Goal: Communication & Community: Answer question/provide support

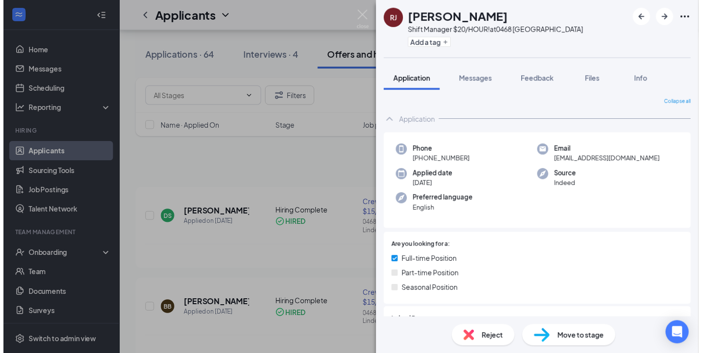
scroll to position [345, 0]
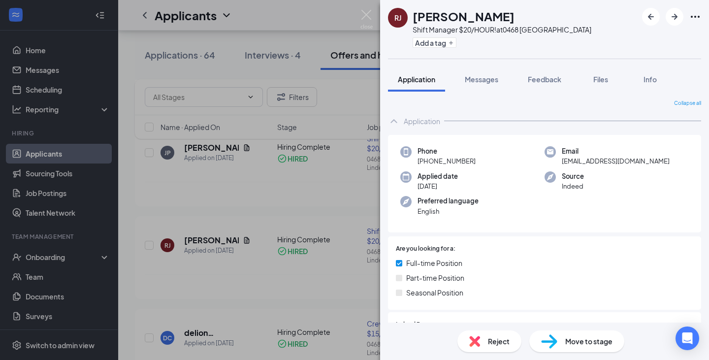
click at [43, 163] on div "[PERSON_NAME] [PERSON_NAME] Shift Manager $20/HOUR! at [GEOGRAPHIC_DATA] Add a …" at bounding box center [354, 180] width 709 height 360
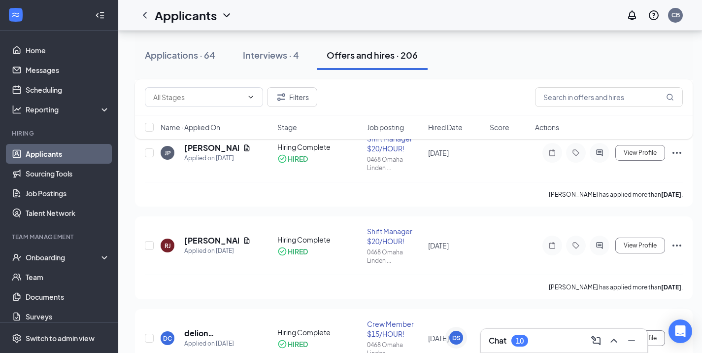
click at [65, 155] on link "Applicants" at bounding box center [68, 154] width 84 height 20
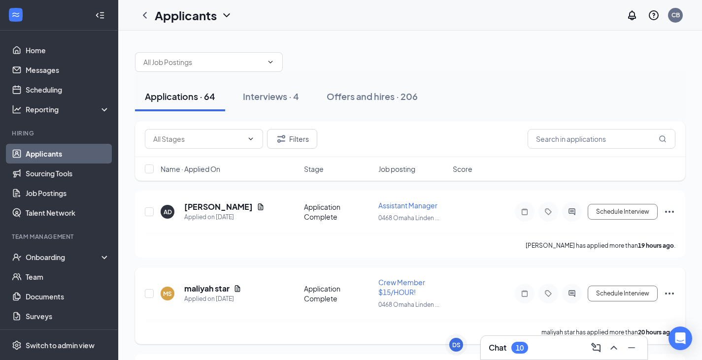
click at [397, 288] on span "Crew Member $15/HOUR!" at bounding box center [401, 287] width 47 height 19
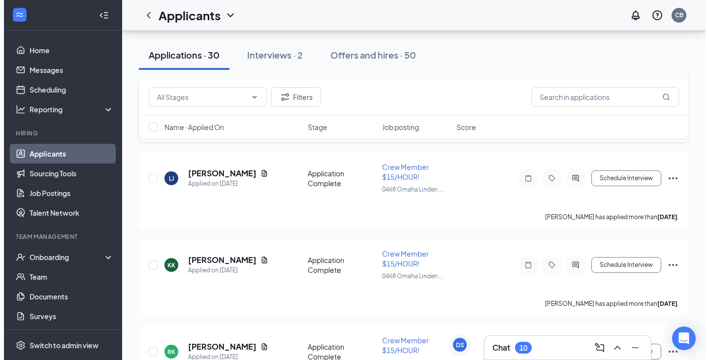
scroll to position [246, 0]
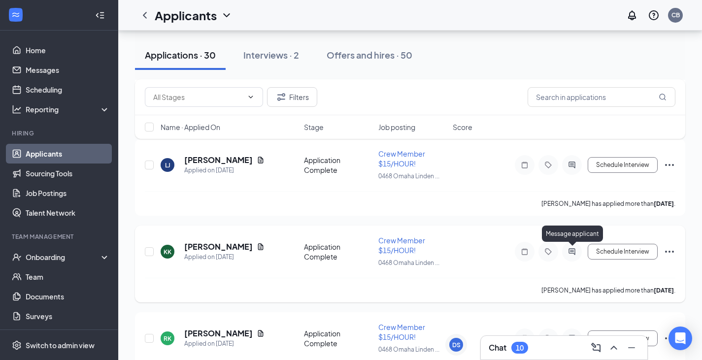
click at [569, 254] on icon "ActiveChat" at bounding box center [572, 252] width 12 height 8
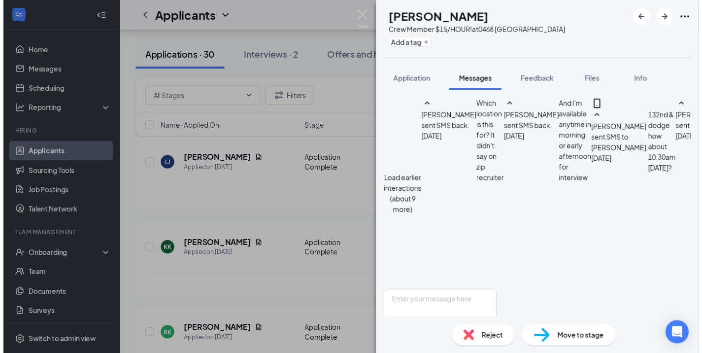
scroll to position [545, 0]
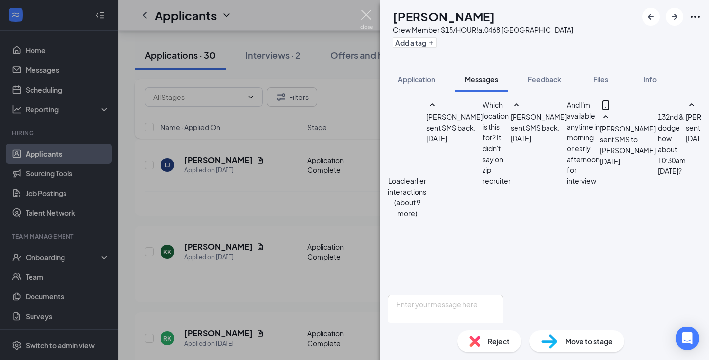
click at [371, 11] on img at bounding box center [366, 19] width 12 height 19
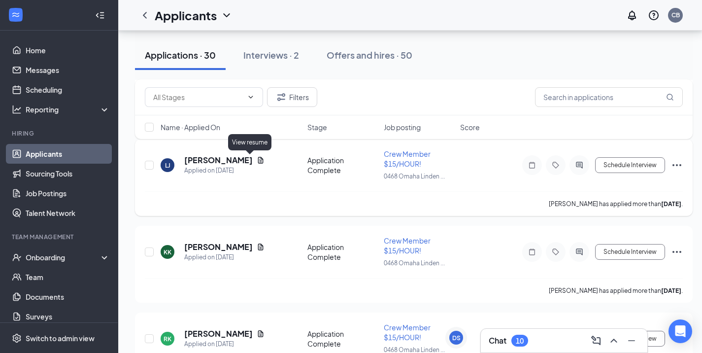
click at [258, 161] on icon "Document" at bounding box center [260, 160] width 5 height 6
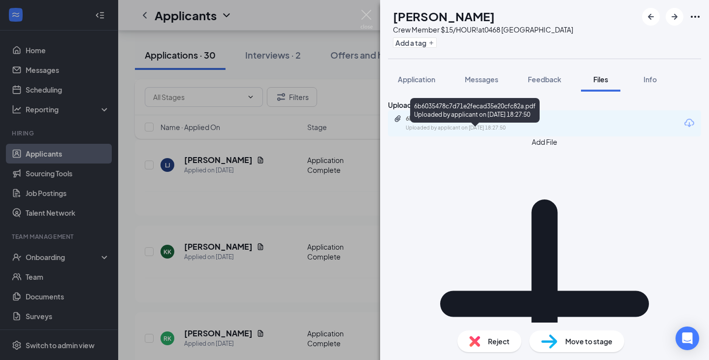
click at [504, 123] on div "6b6035478c7d71e2fecad35e20cfc82a.pdf" at bounding box center [475, 119] width 138 height 8
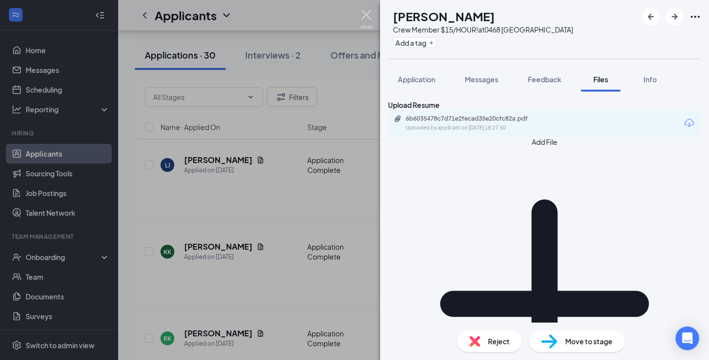
click at [364, 17] on img at bounding box center [366, 19] width 12 height 19
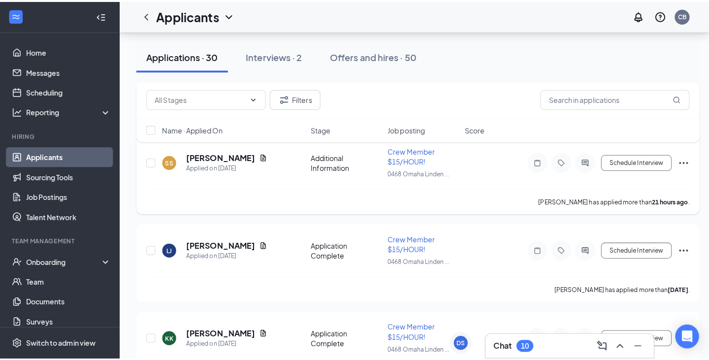
scroll to position [148, 0]
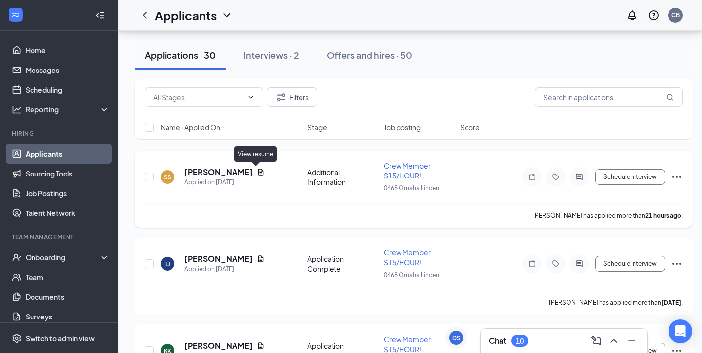
click at [258, 173] on icon "Document" at bounding box center [261, 172] width 8 height 8
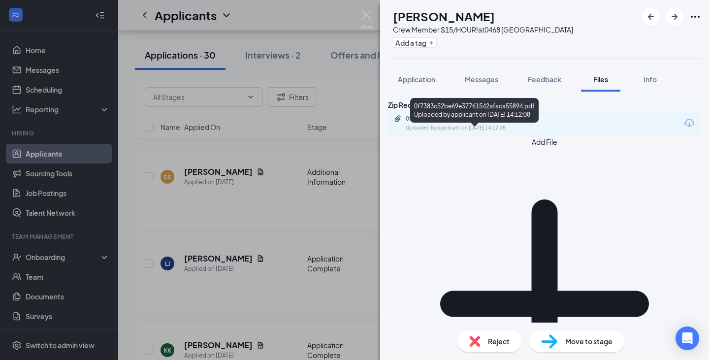
click at [443, 123] on div "0f7383c52be69e37761542afaca55894.pdf" at bounding box center [475, 119] width 138 height 8
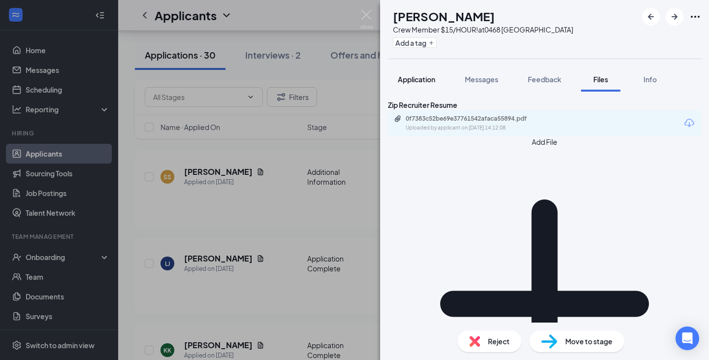
click at [414, 81] on span "Application" at bounding box center [416, 79] width 37 height 9
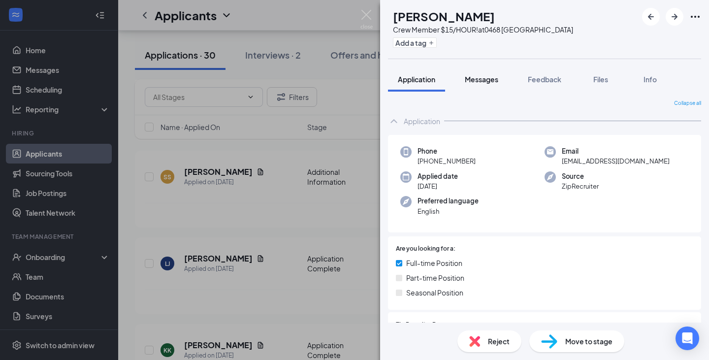
click at [476, 80] on span "Messages" at bounding box center [481, 79] width 33 height 9
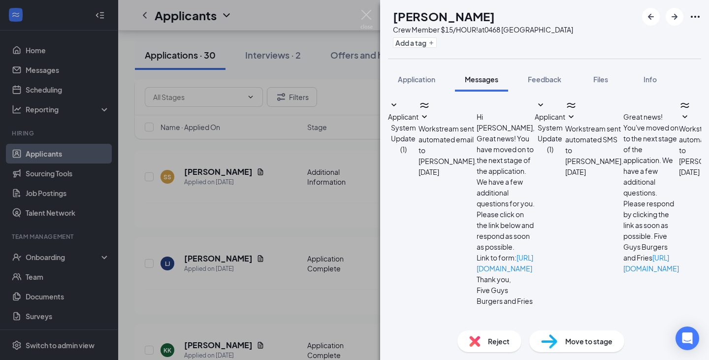
scroll to position [120, 0]
click at [472, 328] on textarea at bounding box center [445, 357] width 115 height 59
type textarea "Hello Five guys in [GEOGRAPHIC_DATA] would like to set up an interview are you …"
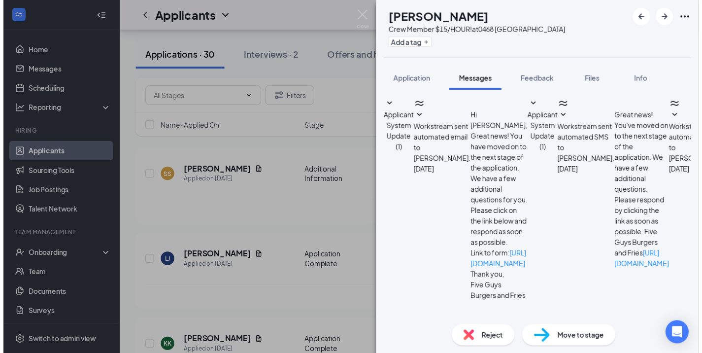
scroll to position [194, 0]
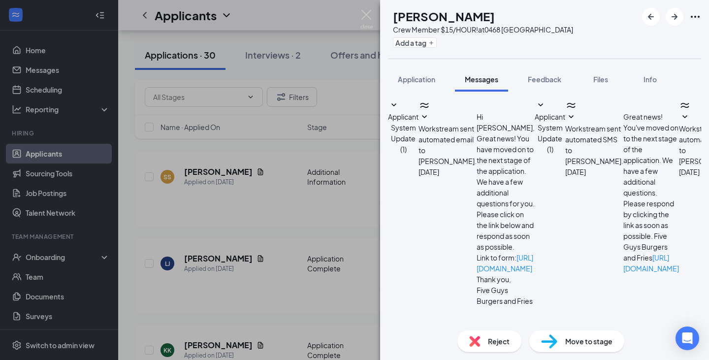
drag, startPoint x: 453, startPoint y: 189, endPoint x: 621, endPoint y: 204, distance: 169.1
copy span "Hello Five guys in [GEOGRAPHIC_DATA] would like to set up an interview are you …"
click at [355, 213] on div "SS [PERSON_NAME] Crew Member $15/HOUR! at [GEOGRAPHIC_DATA] Add a tag Applicati…" at bounding box center [354, 180] width 709 height 360
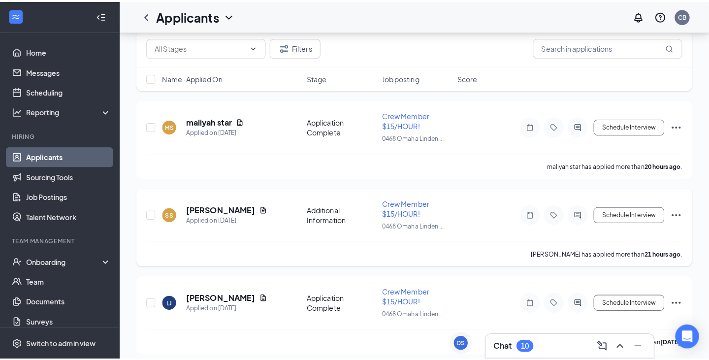
scroll to position [49, 0]
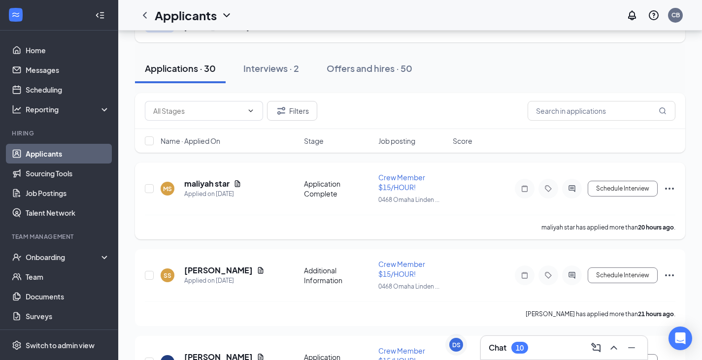
click at [235, 188] on div "maliyah star" at bounding box center [212, 183] width 57 height 11
click at [236, 185] on icon "Document" at bounding box center [237, 184] width 8 height 8
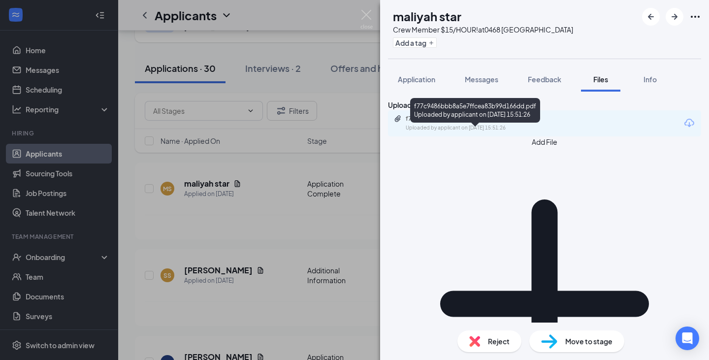
click at [453, 123] on div "f77c9486bbb8a5e7ffcea83b99d166dd.pdf" at bounding box center [475, 119] width 138 height 8
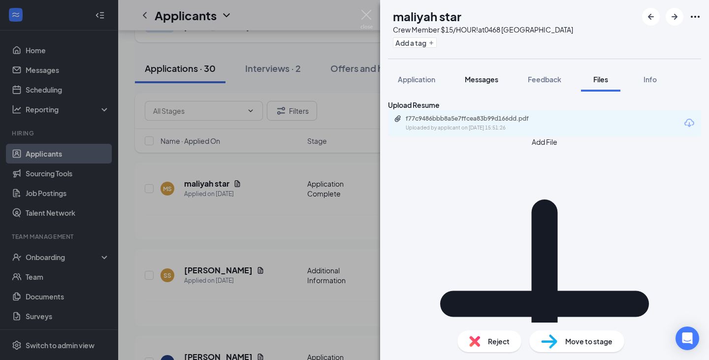
click at [475, 81] on span "Messages" at bounding box center [481, 79] width 33 height 9
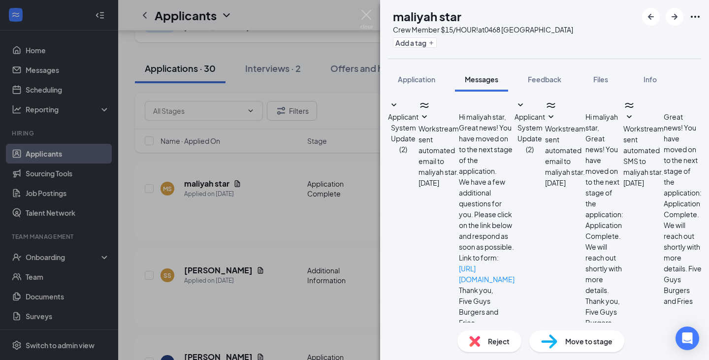
paste textarea "Hello Five guys in [GEOGRAPHIC_DATA] would like to set up an interview are you …"
type textarea "Hello Five guys in [GEOGRAPHIC_DATA] would like to set up an interview are you …"
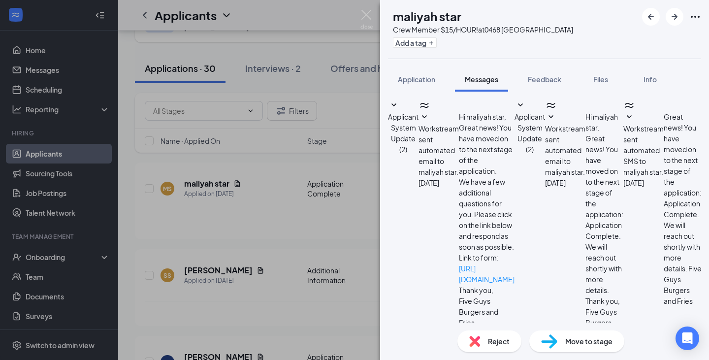
scroll to position [138, 0]
